Goal: Task Accomplishment & Management: Complete application form

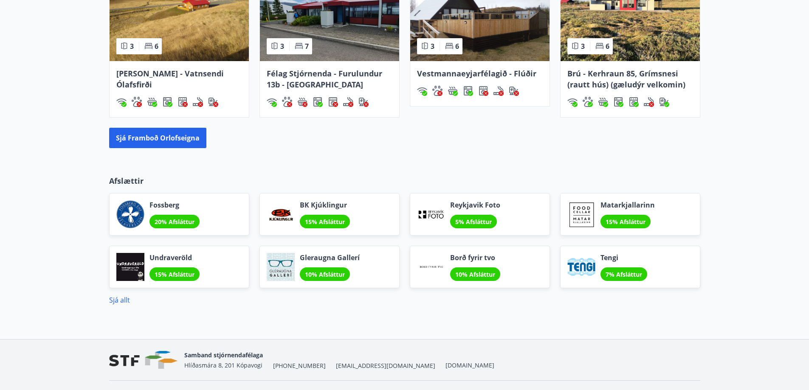
scroll to position [666, 0]
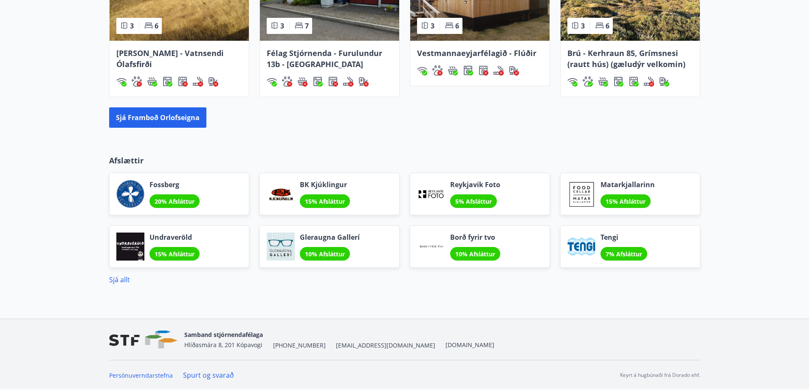
click at [470, 204] on span "5% Afsláttur" at bounding box center [473, 201] width 37 height 8
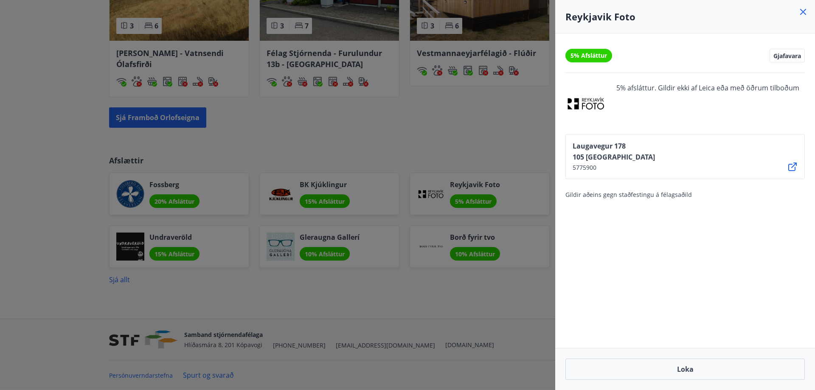
click at [173, 204] on div at bounding box center [407, 195] width 815 height 390
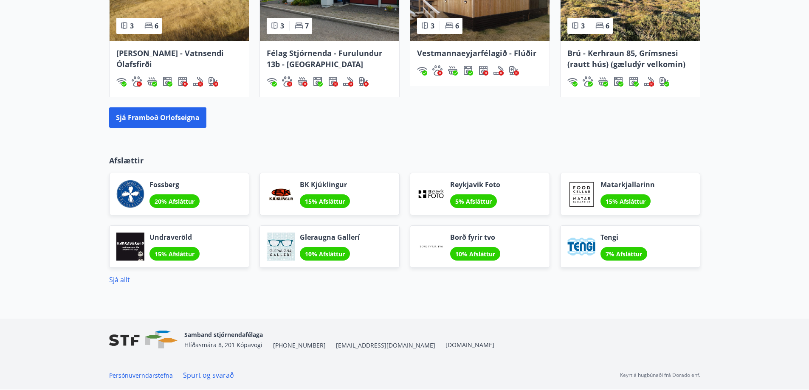
click at [330, 251] on span "10% Afsláttur" at bounding box center [325, 254] width 40 height 8
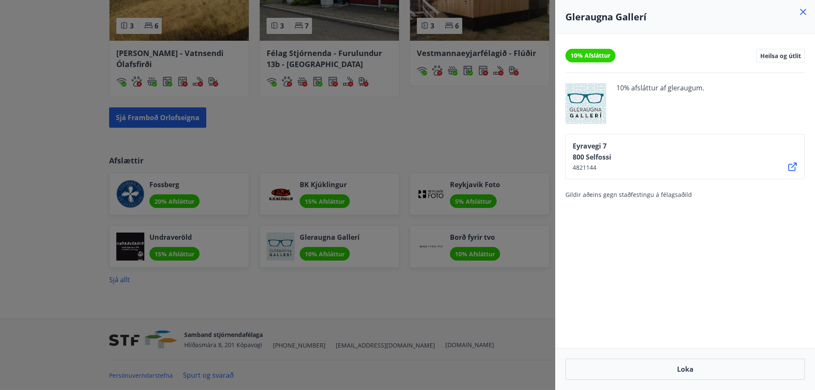
click at [803, 11] on icon at bounding box center [803, 12] width 6 height 6
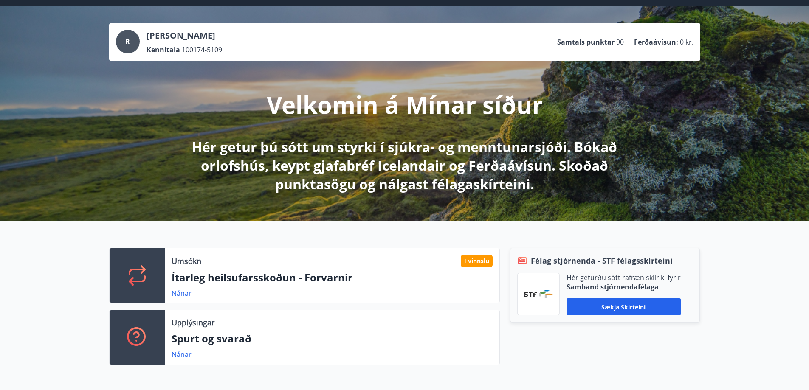
scroll to position [0, 0]
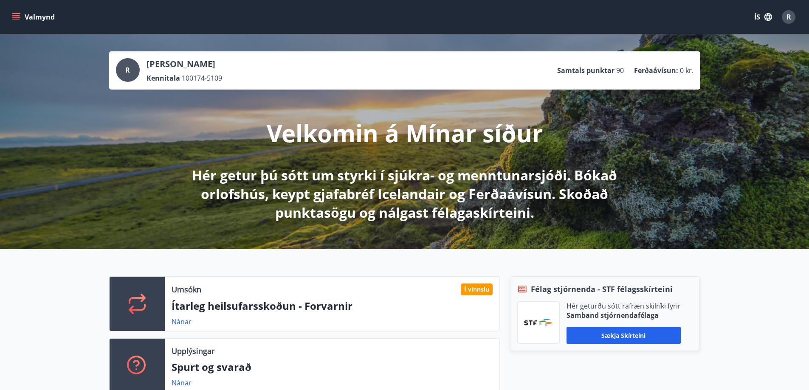
click at [16, 17] on icon "menu" at bounding box center [16, 17] width 9 height 1
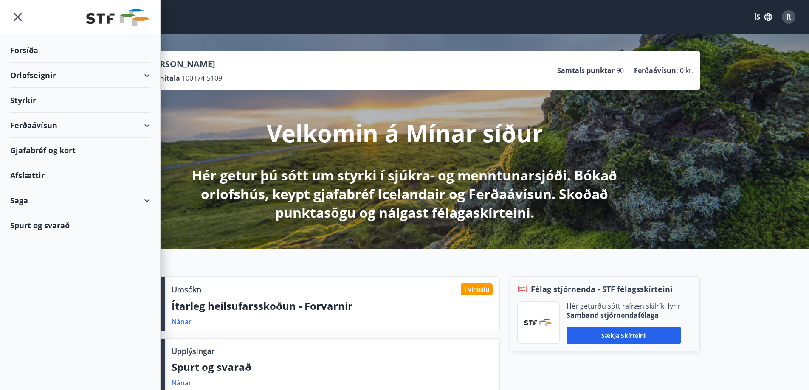
click at [31, 99] on div "Styrkir" at bounding box center [80, 100] width 140 height 25
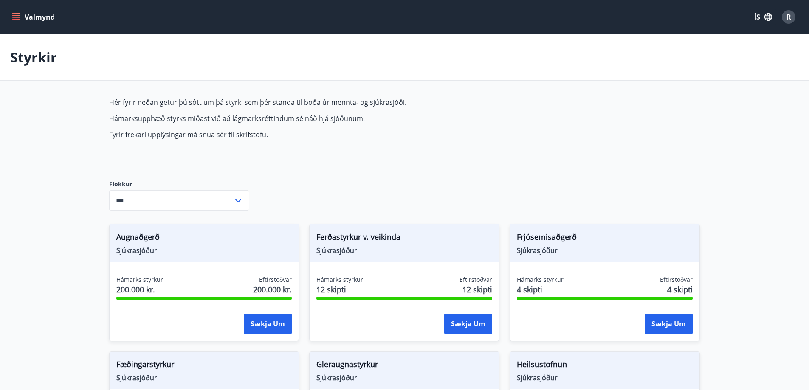
type input "***"
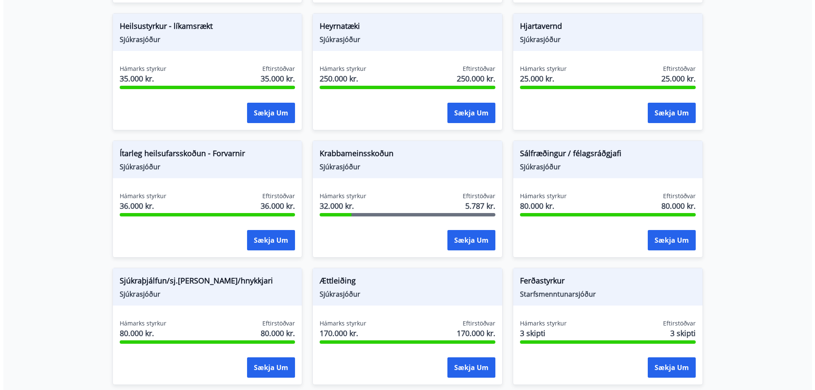
scroll to position [467, 0]
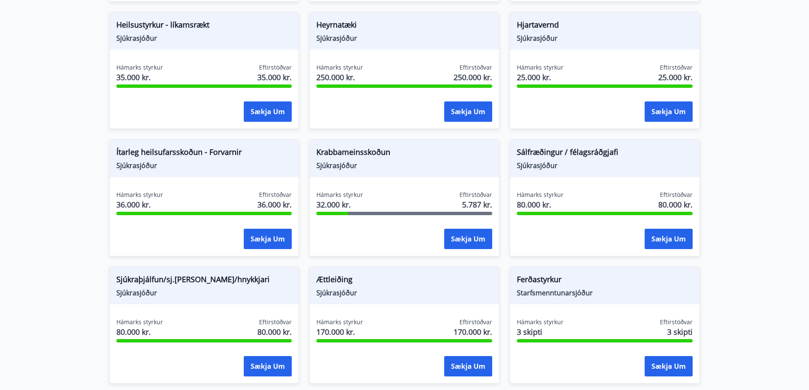
click at [177, 281] on span "Sjúkraþjálfun/sj.[PERSON_NAME]/hnykkjari" at bounding box center [204, 281] width 176 height 14
click at [267, 368] on button "Sækja um" at bounding box center [268, 366] width 48 height 20
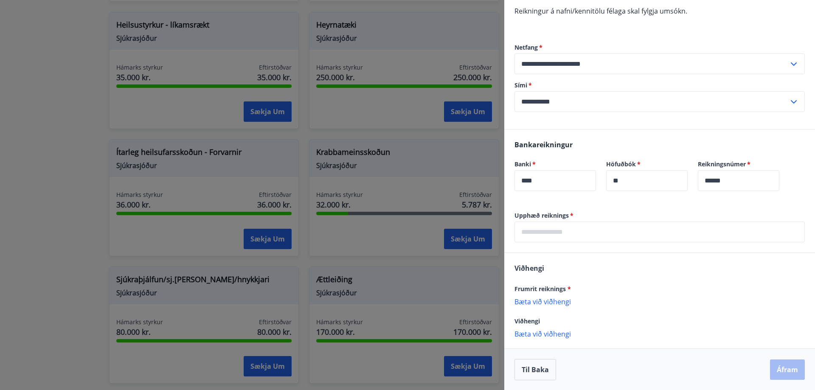
scroll to position [166, 0]
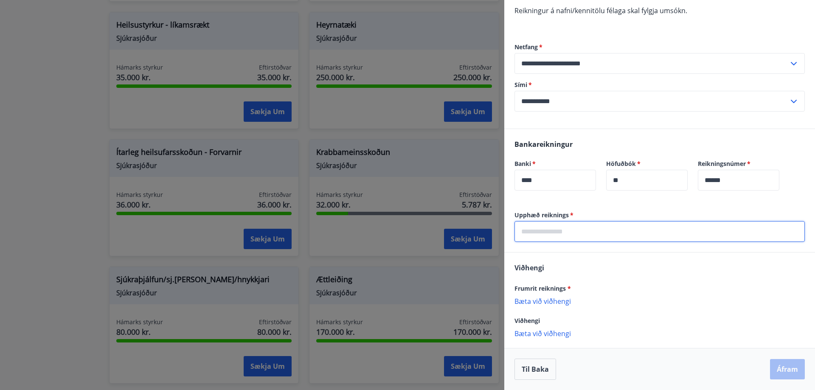
click at [540, 231] on input "text" at bounding box center [659, 231] width 290 height 21
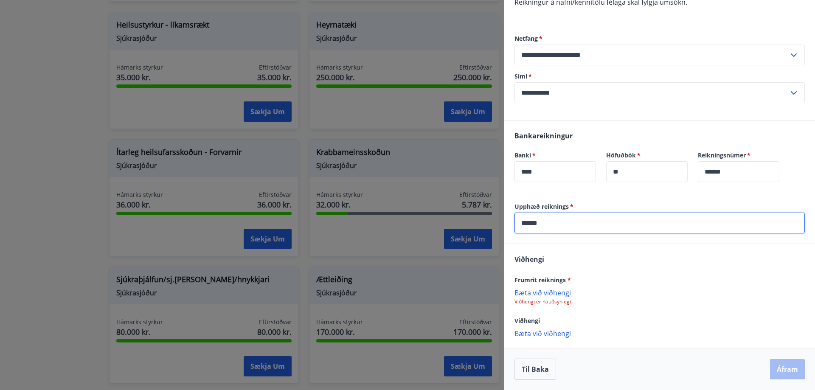
type input "******"
click at [566, 304] on p "Viðhengi er nauðsynlegt!" at bounding box center [659, 301] width 290 height 7
click at [564, 297] on p "Bæta við viðhengi" at bounding box center [659, 292] width 290 height 8
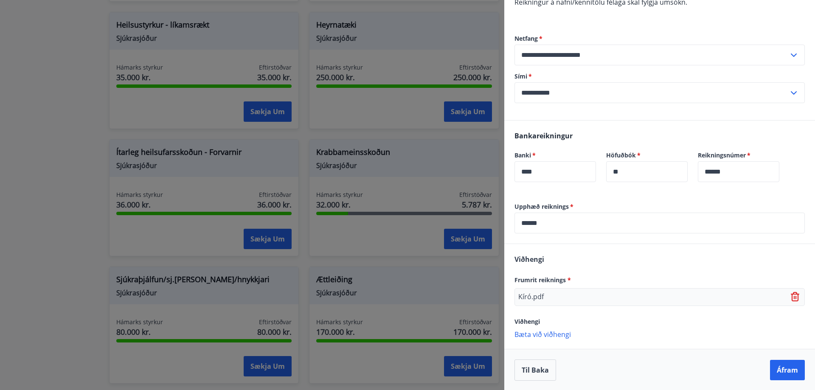
scroll to position [175, 0]
click at [567, 336] on p "Bæta við viðhengi" at bounding box center [659, 333] width 290 height 8
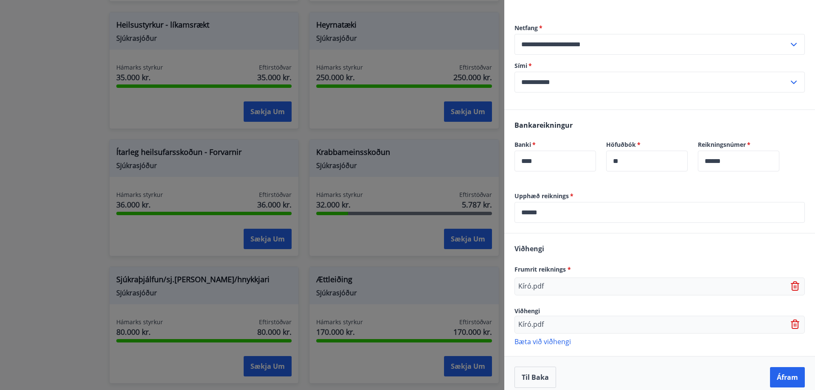
scroll to position [193, 0]
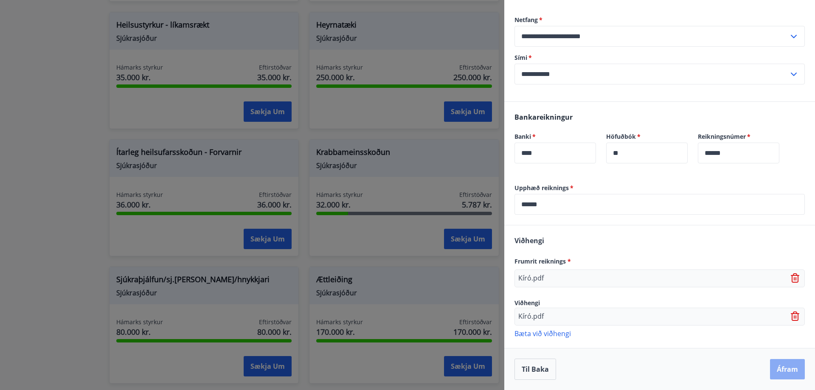
click at [779, 369] on button "Áfram" at bounding box center [787, 369] width 35 height 20
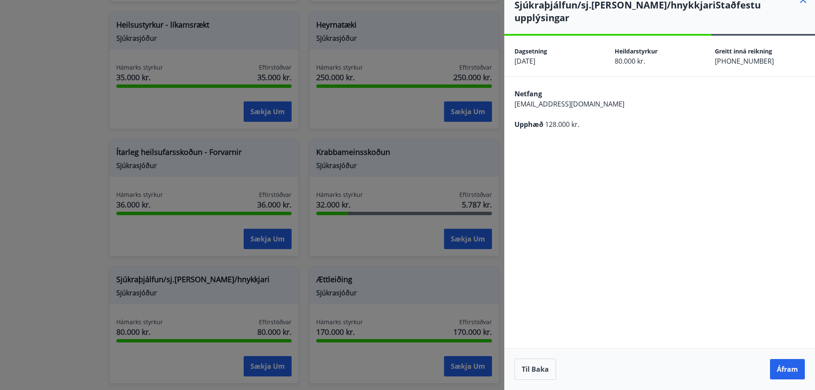
scroll to position [0, 0]
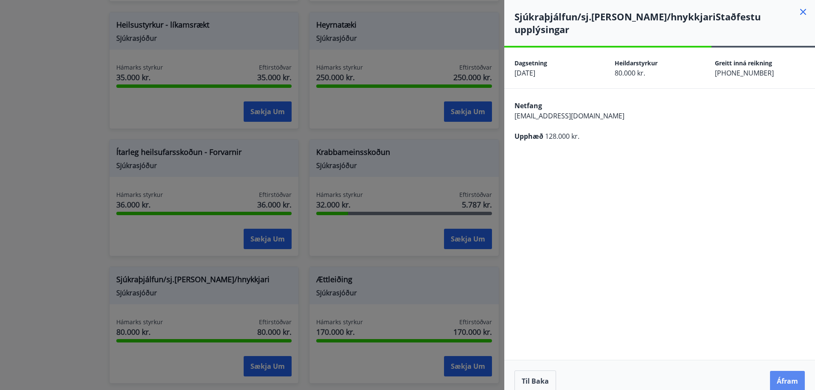
click at [789, 371] on button "Áfram" at bounding box center [787, 381] width 35 height 20
